Goal: Task Accomplishment & Management: Manage account settings

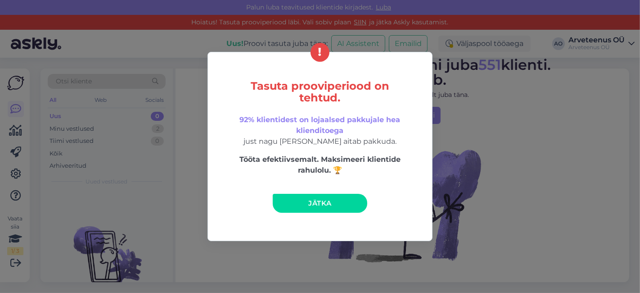
click at [351, 198] on link "Jätka" at bounding box center [320, 203] width 95 height 19
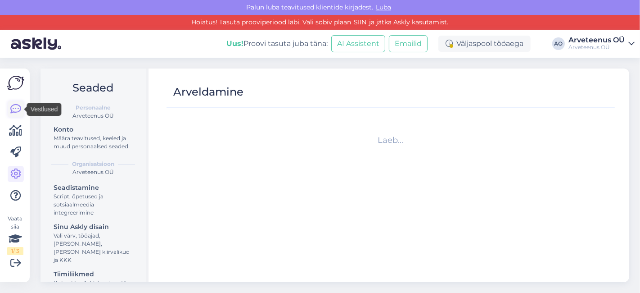
click at [16, 113] on icon at bounding box center [15, 109] width 11 height 11
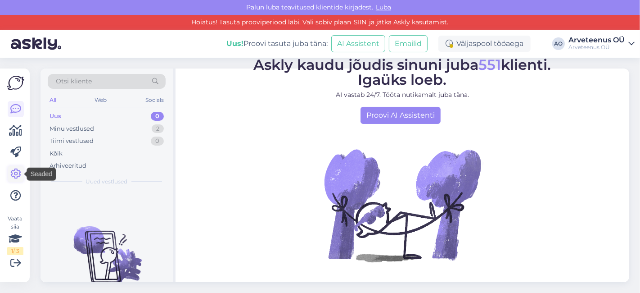
click at [13, 175] on icon at bounding box center [15, 173] width 11 height 11
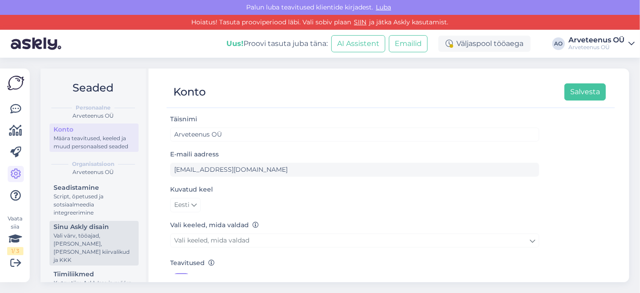
click at [89, 231] on div "Sinu Askly disain" at bounding box center [94, 226] width 81 height 9
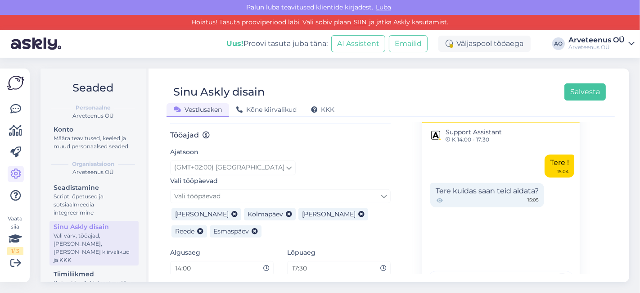
scroll to position [541, 0]
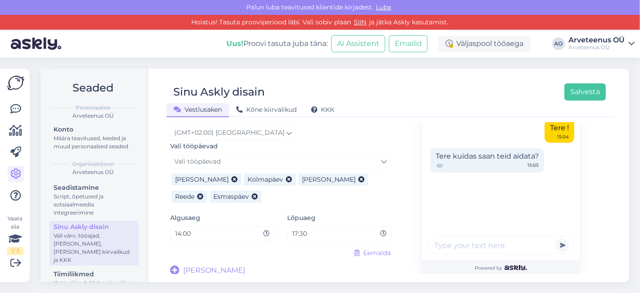
click at [295, 232] on input "17:30" at bounding box center [335, 233] width 89 height 10
click at [312, 233] on input "18:30" at bounding box center [335, 233] width 89 height 10
type input "18:00"
click at [593, 86] on button "Salvesta" at bounding box center [585, 91] width 41 height 17
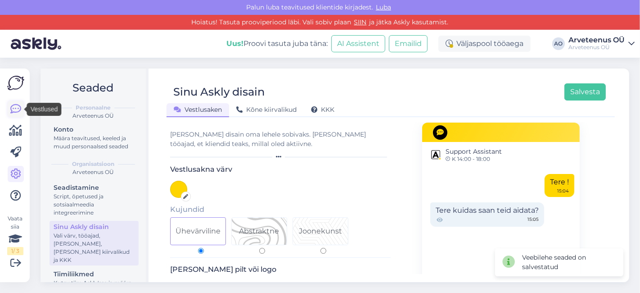
click at [19, 107] on icon at bounding box center [15, 109] width 11 height 11
